Goal: Task Accomplishment & Management: Manage account settings

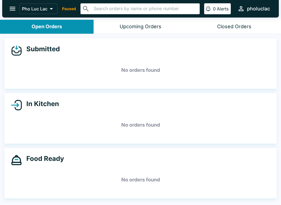
click at [10, 5] on button "open drawer" at bounding box center [12, 9] width 14 height 14
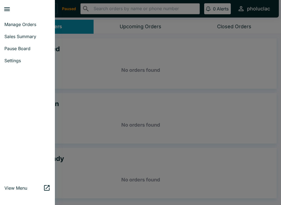
click at [31, 25] on span "Manage Orders" at bounding box center [27, 24] width 46 height 5
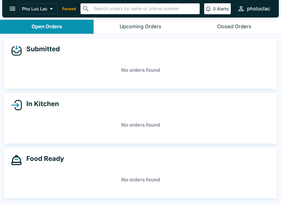
scroll to position [1, 0]
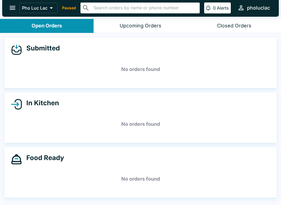
click at [234, 27] on div "Closed Orders" at bounding box center [234, 26] width 34 height 6
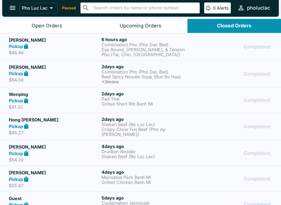
click at [158, 24] on div "Upcoming Orders" at bounding box center [141, 26] width 42 height 6
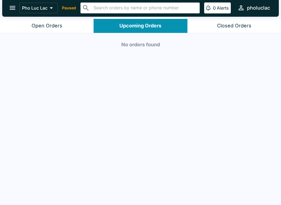
click at [82, 25] on button "Open Orders" at bounding box center [47, 26] width 94 height 14
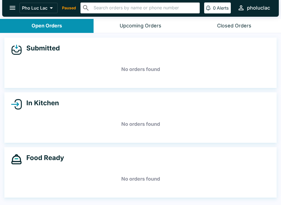
click at [39, 5] on button "Pho Luc Lac" at bounding box center [38, 8] width 38 height 10
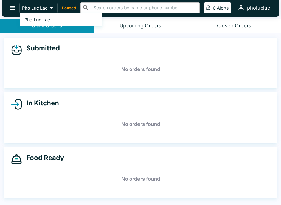
click at [9, 11] on div at bounding box center [140, 102] width 281 height 205
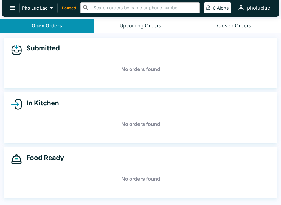
click at [9, 5] on icon "open drawer" at bounding box center [12, 7] width 7 height 7
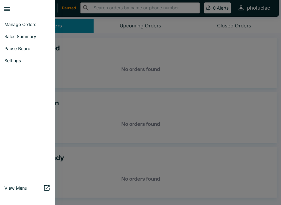
click at [29, 50] on span "Pause Board" at bounding box center [27, 48] width 46 height 5
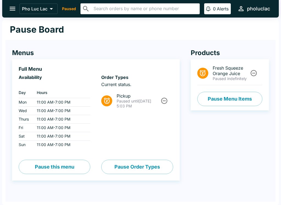
click at [233, 102] on button "Pause Menu Items" at bounding box center [229, 99] width 65 height 14
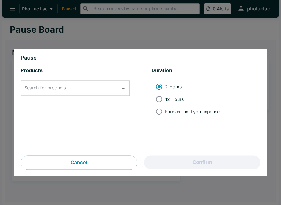
click at [93, 85] on input "Search for products" at bounding box center [71, 88] width 96 height 10
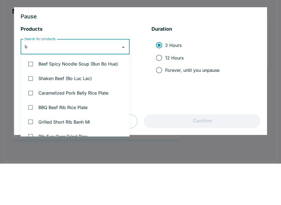
type input "ba"
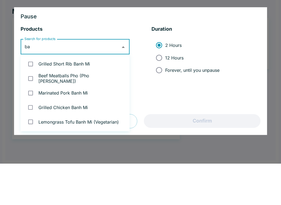
click at [25, 100] on input "checkbox" at bounding box center [30, 105] width 11 height 11
checkbox input "true"
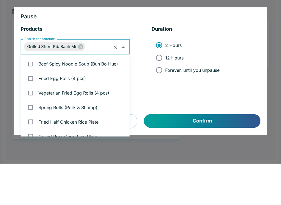
scroll to position [80, 0]
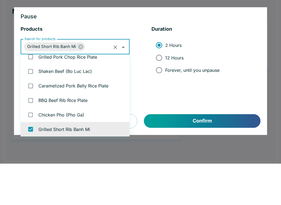
click at [154, 93] on input "12 Hours" at bounding box center [159, 99] width 12 height 12
radio input "true"
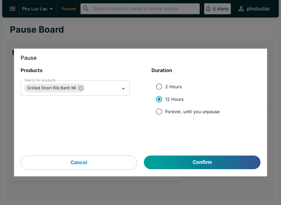
click at [96, 86] on input "Search for products" at bounding box center [99, 88] width 26 height 10
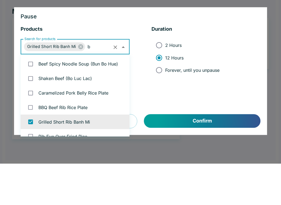
type input "ba"
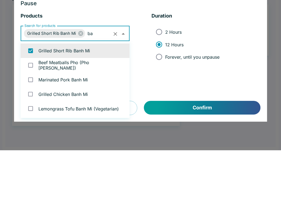
click at [31, 129] on input "checkbox" at bounding box center [30, 134] width 11 height 11
checkbox input "true"
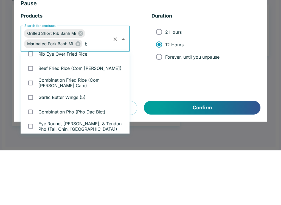
scroll to position [60, 0]
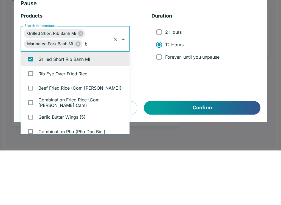
type input "ba"
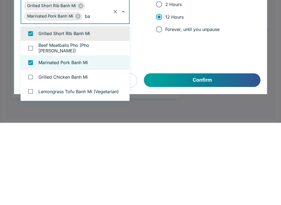
click at [31, 154] on input "checkbox" at bounding box center [30, 159] width 11 height 11
checkbox input "true"
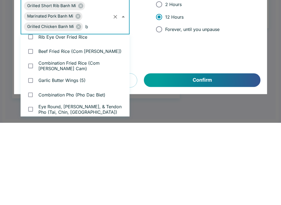
scroll to position [60, 0]
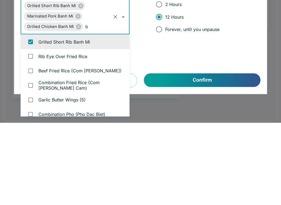
type input "ba"
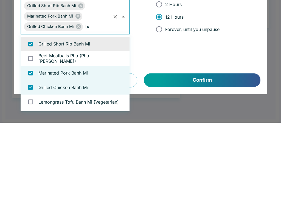
scroll to position [0, 0]
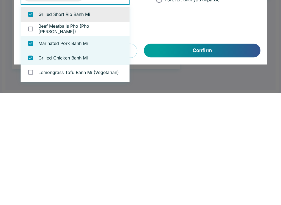
click at [32, 179] on input "checkbox" at bounding box center [30, 184] width 11 height 11
checkbox input "true"
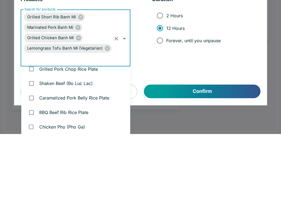
scroll to position [15, 0]
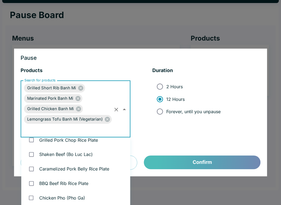
click at [216, 179] on div "Pause Products Search for products Grilled Short Rib Banh Mi Marinated Pork Ban…" at bounding box center [140, 102] width 281 height 205
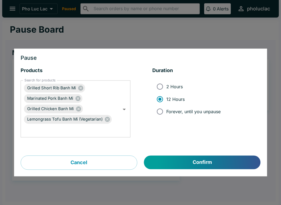
click at [210, 173] on div "Pause Products Search for products Grilled Short Rib Banh Mi Marinated Pork Ban…" at bounding box center [140, 113] width 253 height 128
click at [201, 166] on button "Confirm" at bounding box center [202, 163] width 116 height 14
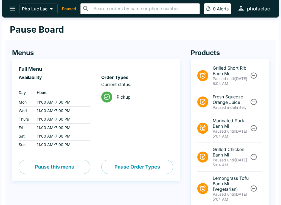
click at [10, 6] on icon "open drawer" at bounding box center [12, 8] width 7 height 7
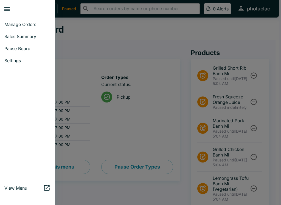
click at [10, 22] on span "Manage Orders" at bounding box center [27, 24] width 46 height 5
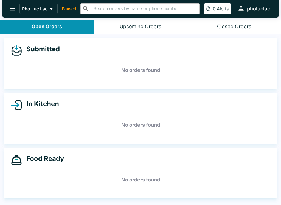
click at [11, 9] on icon "open drawer" at bounding box center [13, 9] width 6 height 4
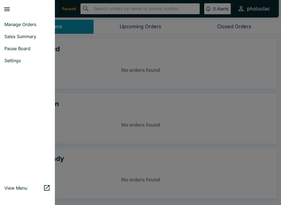
click at [11, 51] on link "Pause Board" at bounding box center [27, 49] width 55 height 12
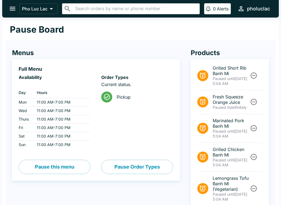
click at [12, 11] on icon "open drawer" at bounding box center [12, 8] width 7 height 7
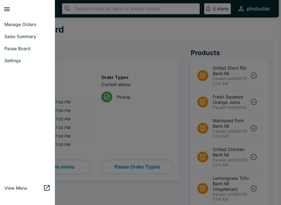
click at [9, 23] on span "Manage Orders" at bounding box center [27, 24] width 46 height 5
